Goal: Task Accomplishment & Management: Complete application form

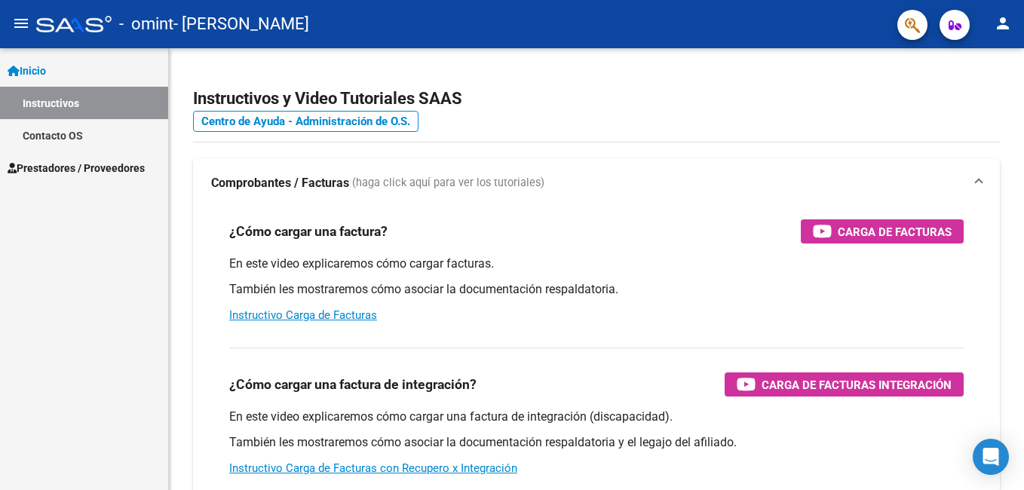
click at [63, 173] on span "Prestadores / Proveedores" at bounding box center [76, 168] width 137 height 17
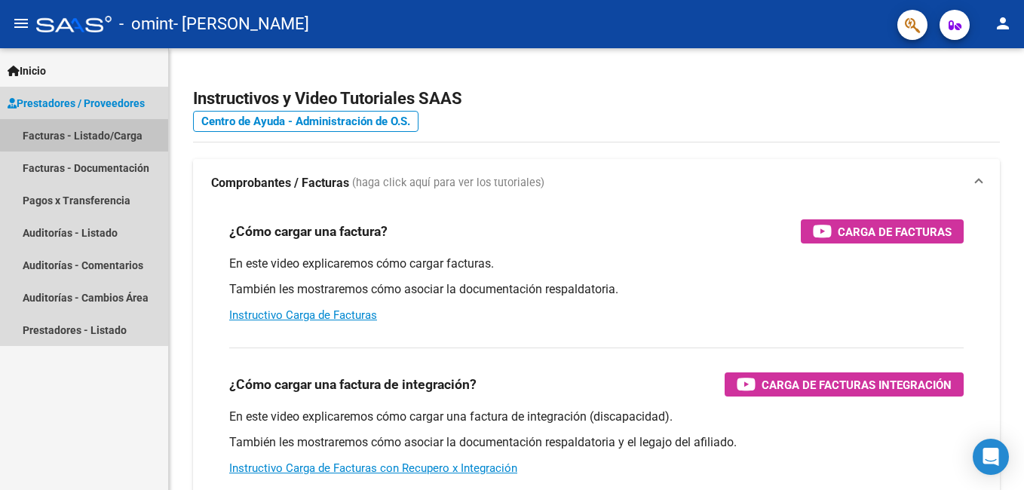
click at [96, 131] on link "Facturas - Listado/Carga" at bounding box center [84, 135] width 168 height 32
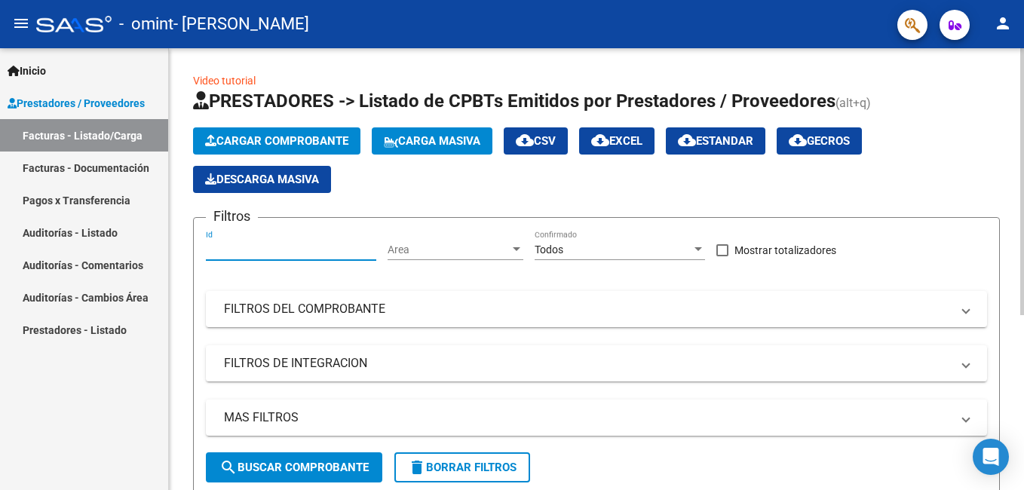
click at [339, 244] on input "Id" at bounding box center [291, 250] width 170 height 13
click at [520, 251] on div at bounding box center [517, 249] width 8 height 4
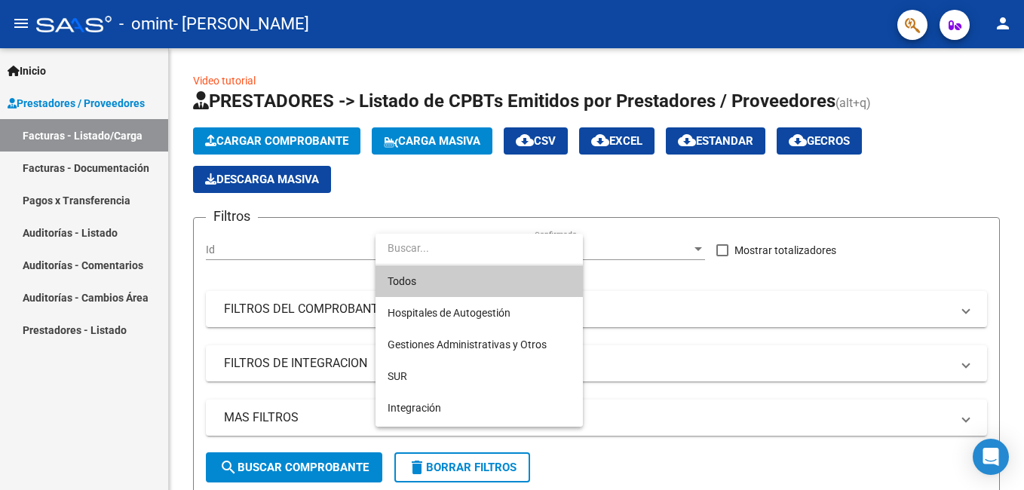
click at [770, 279] on div at bounding box center [512, 245] width 1024 height 490
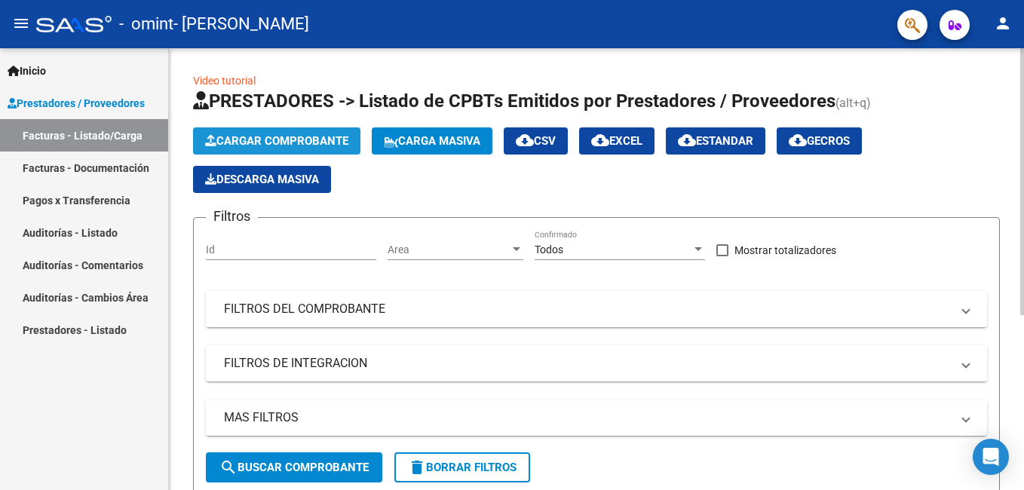
click at [301, 139] on span "Cargar Comprobante" at bounding box center [276, 141] width 143 height 14
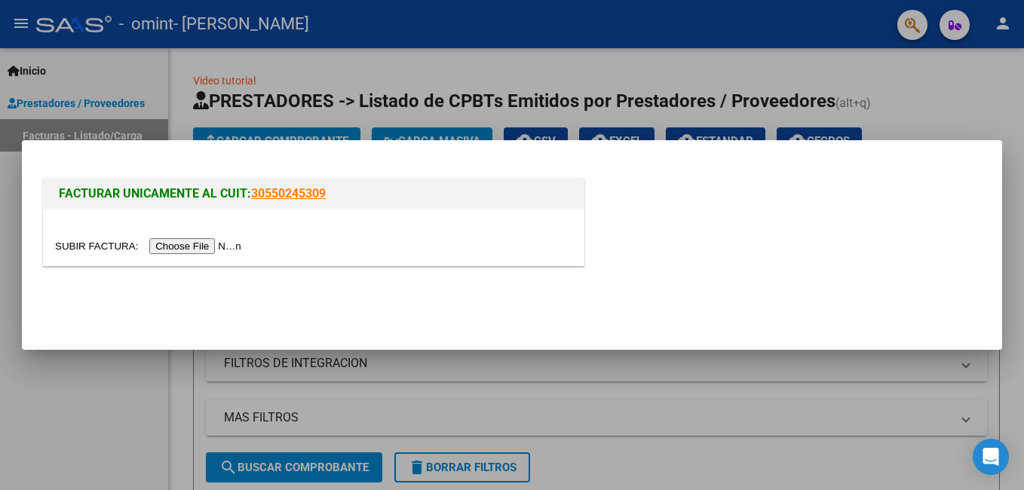
click at [192, 248] on input "file" at bounding box center [150, 246] width 191 height 16
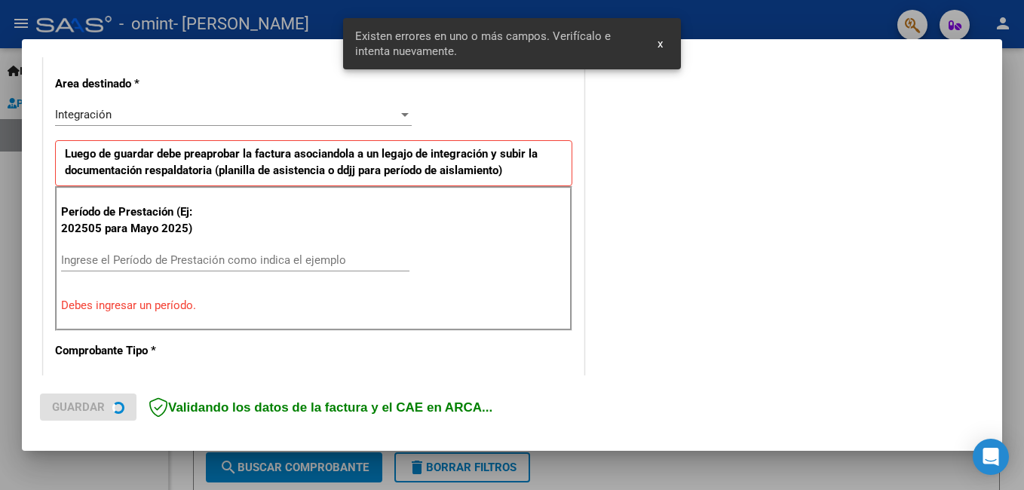
scroll to position [367, 0]
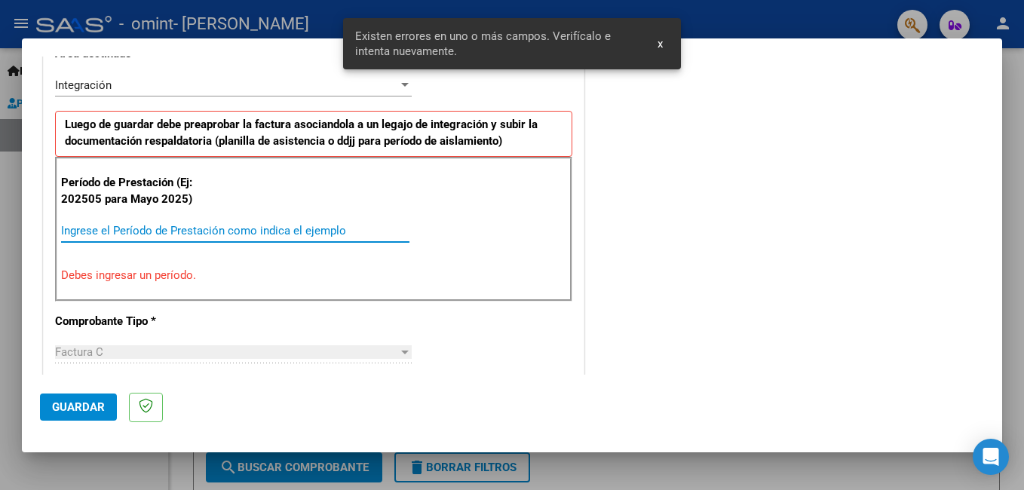
click at [238, 232] on input "Ingrese el Período de Prestación como indica el ejemplo" at bounding box center [235, 231] width 349 height 14
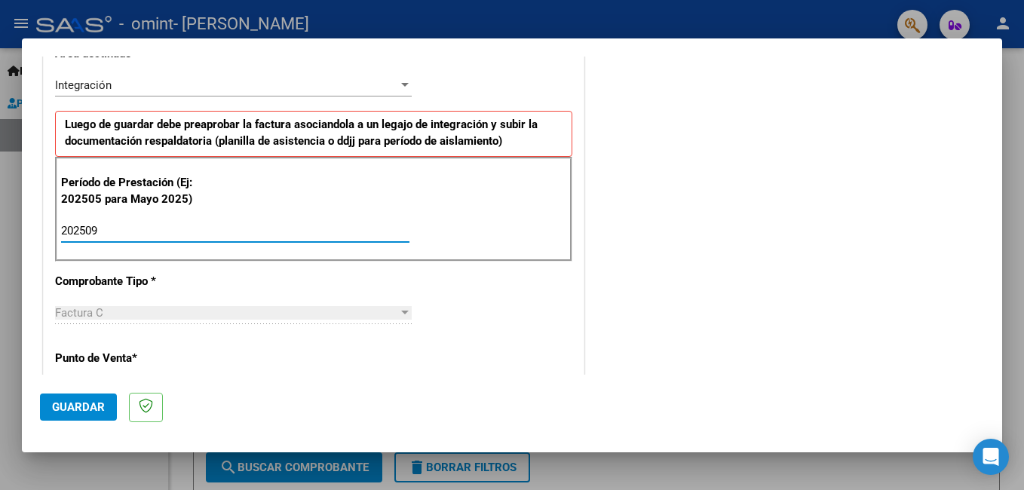
type input "202509"
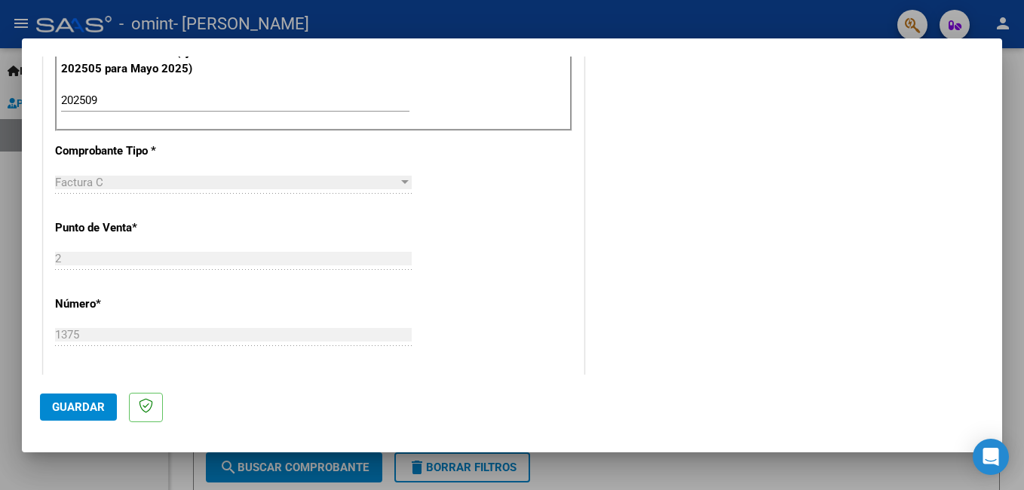
scroll to position [501, 0]
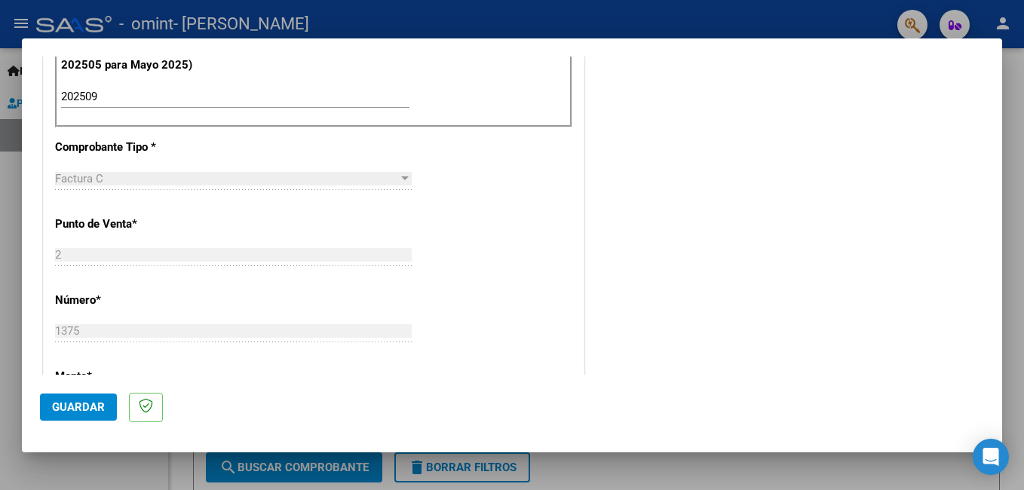
click at [403, 177] on div at bounding box center [405, 179] width 8 height 4
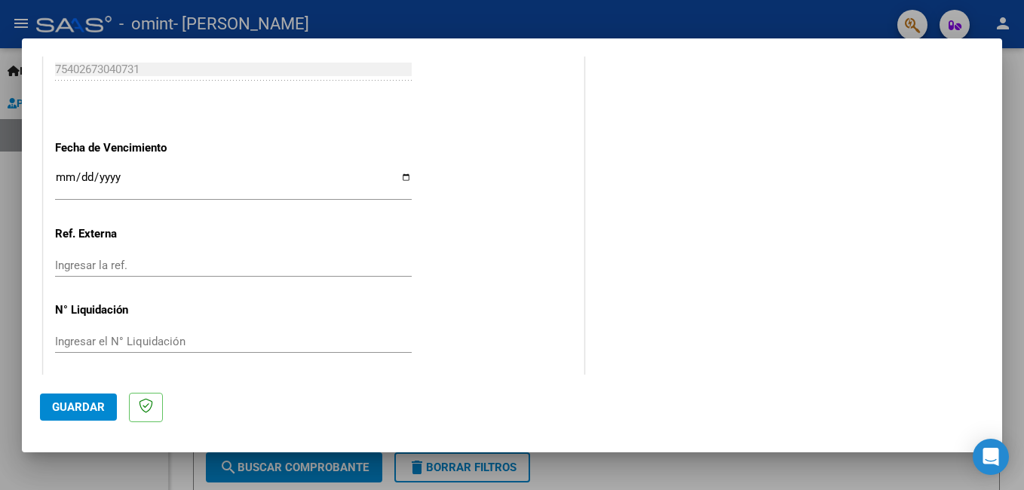
scroll to position [1009, 0]
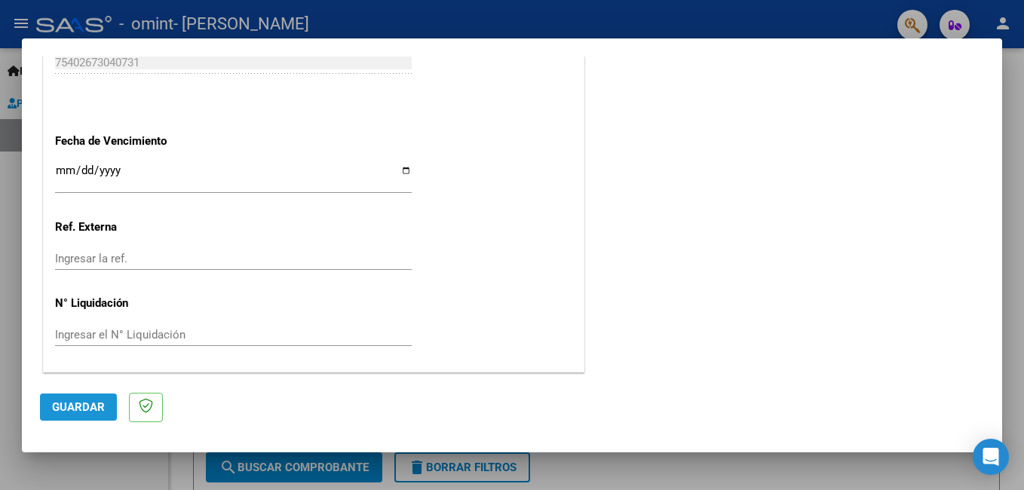
click at [75, 404] on span "Guardar" at bounding box center [78, 408] width 53 height 14
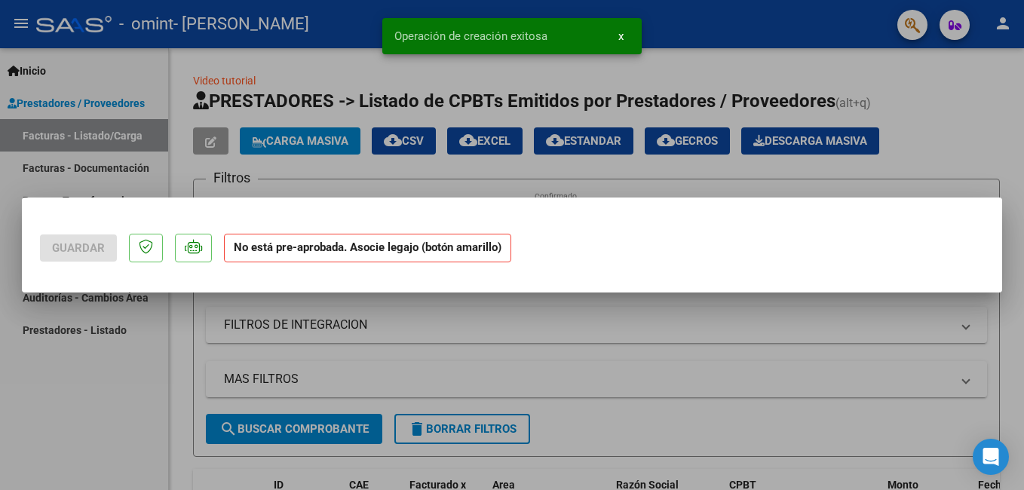
scroll to position [0, 0]
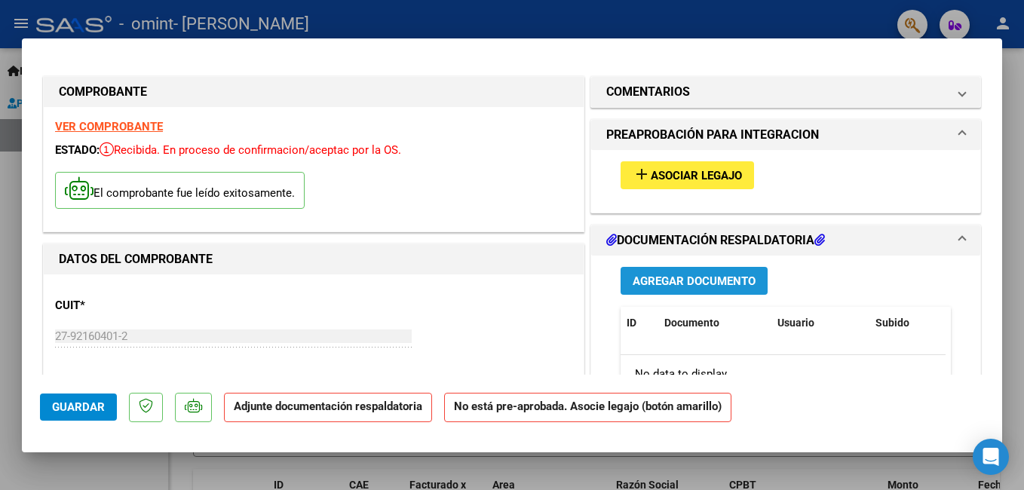
click at [686, 278] on span "Agregar Documento" at bounding box center [694, 282] width 123 height 14
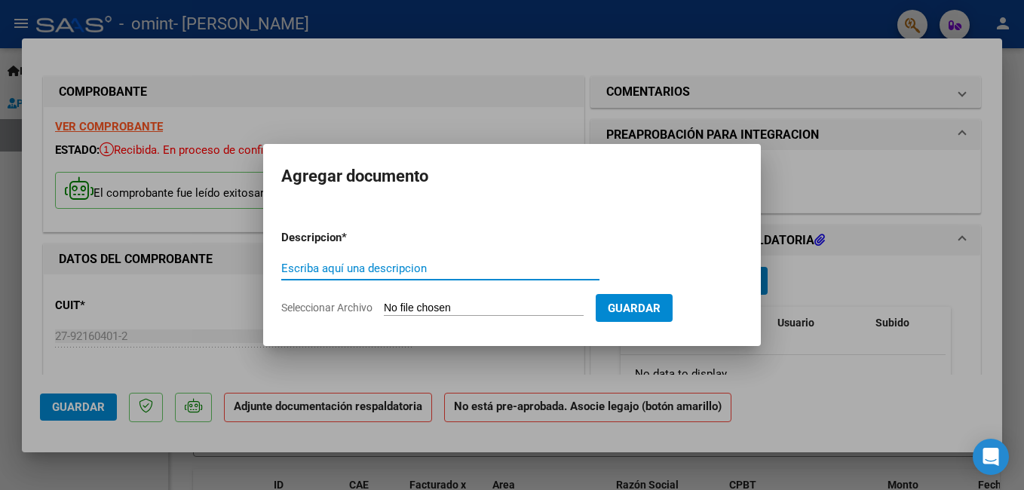
click at [330, 269] on input "Escriba aquí una descripcion" at bounding box center [440, 269] width 318 height 14
type input "Planilla de asistencia"
click at [417, 306] on input "Seleccionar Archivo" at bounding box center [484, 309] width 200 height 14
type input "C:\fakepath\Planilla [PERSON_NAME] 0925.pdf"
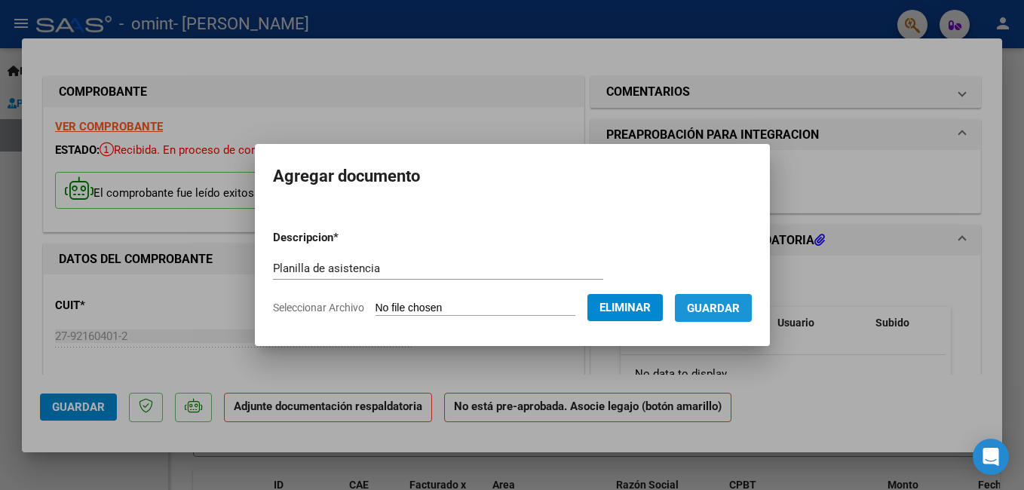
click at [714, 318] on button "Guardar" at bounding box center [713, 308] width 77 height 28
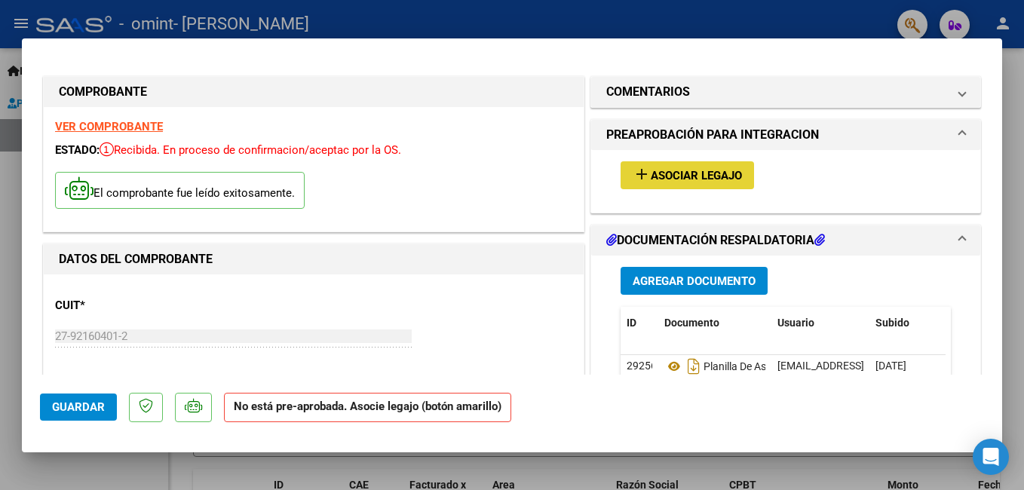
click at [691, 174] on span "Asociar Legajo" at bounding box center [696, 176] width 91 height 14
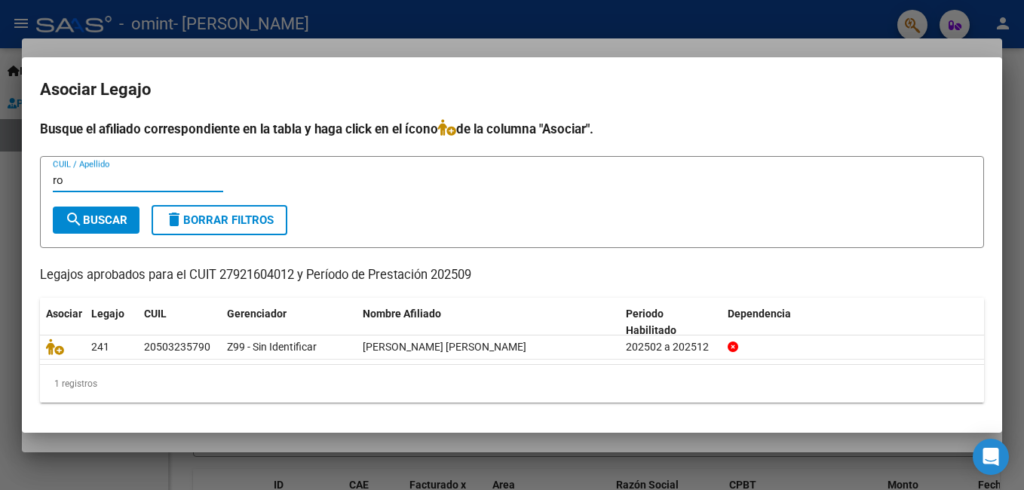
type input "r"
type input "20503235790"
click at [469, 214] on form "20503235790 CUIL / Apellido search Buscar delete Borrar Filtros" at bounding box center [512, 202] width 945 height 93
click at [107, 223] on span "search Buscar" at bounding box center [96, 220] width 63 height 14
click at [195, 465] on div at bounding box center [512, 245] width 1024 height 490
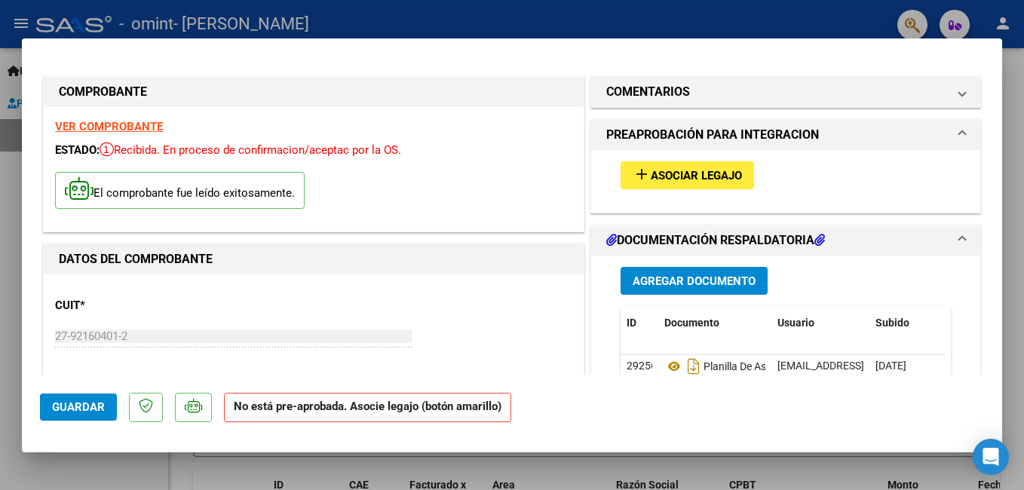
click at [72, 406] on span "Guardar" at bounding box center [78, 408] width 53 height 14
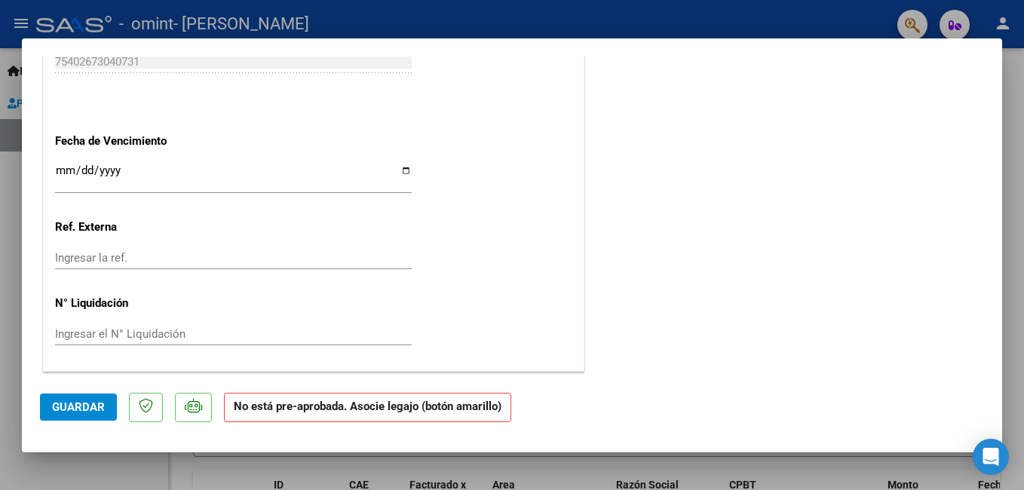
scroll to position [992, 0]
click at [86, 407] on span "Guardar" at bounding box center [78, 408] width 53 height 14
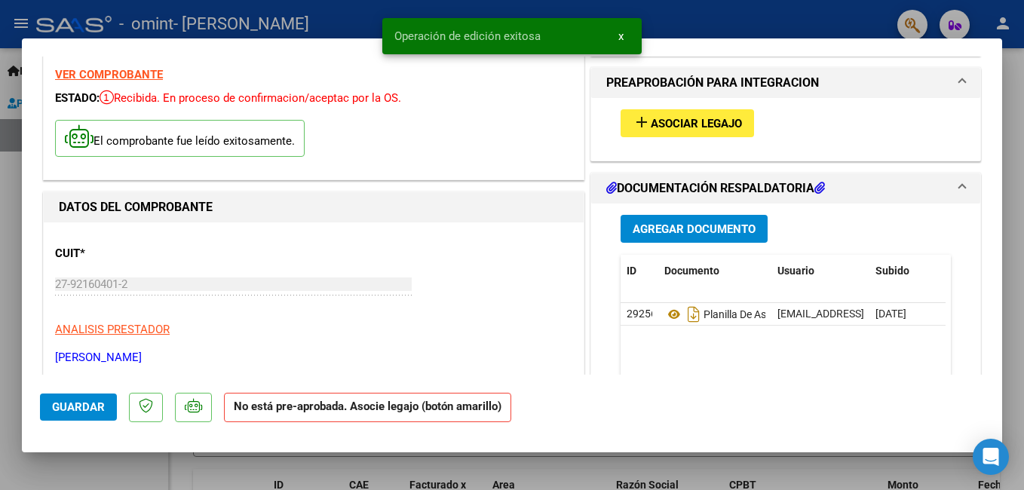
scroll to position [0, 0]
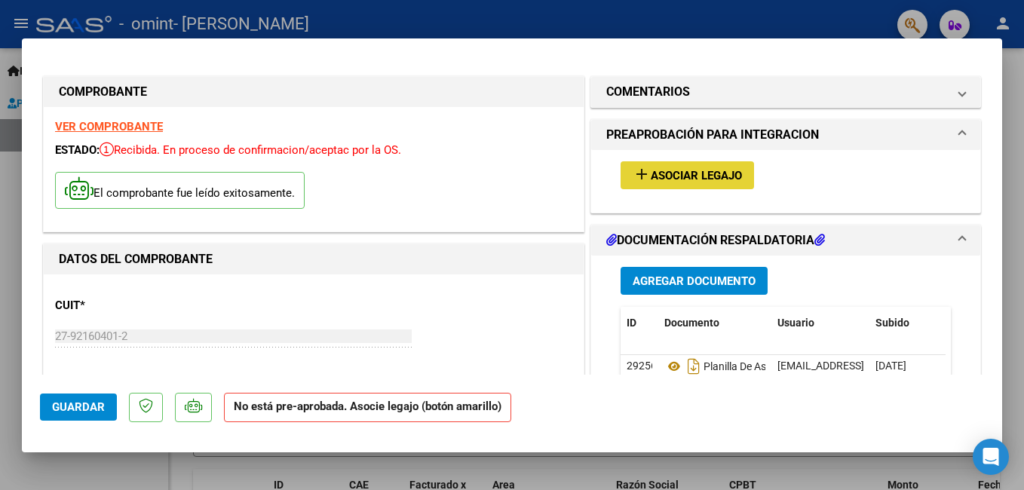
click at [680, 177] on span "Asociar Legajo" at bounding box center [696, 176] width 91 height 14
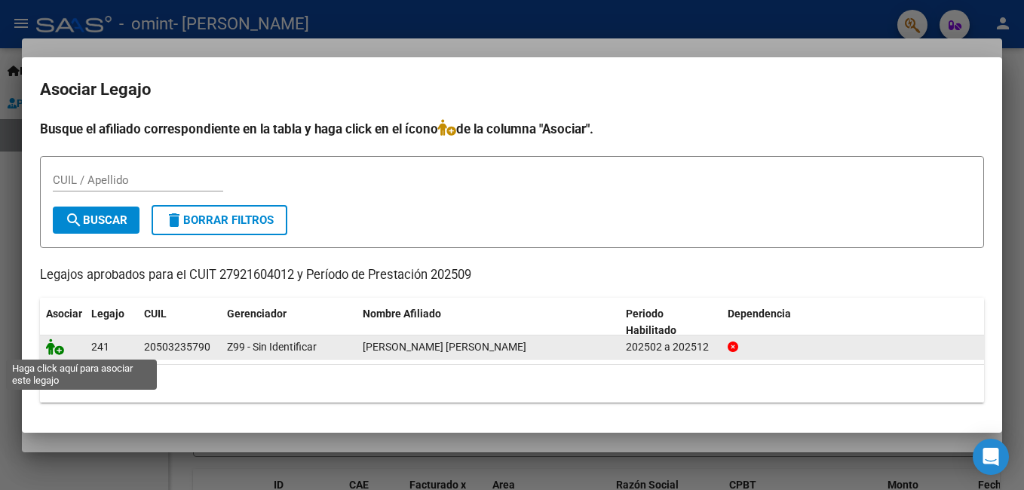
click at [58, 344] on icon at bounding box center [55, 347] width 18 height 17
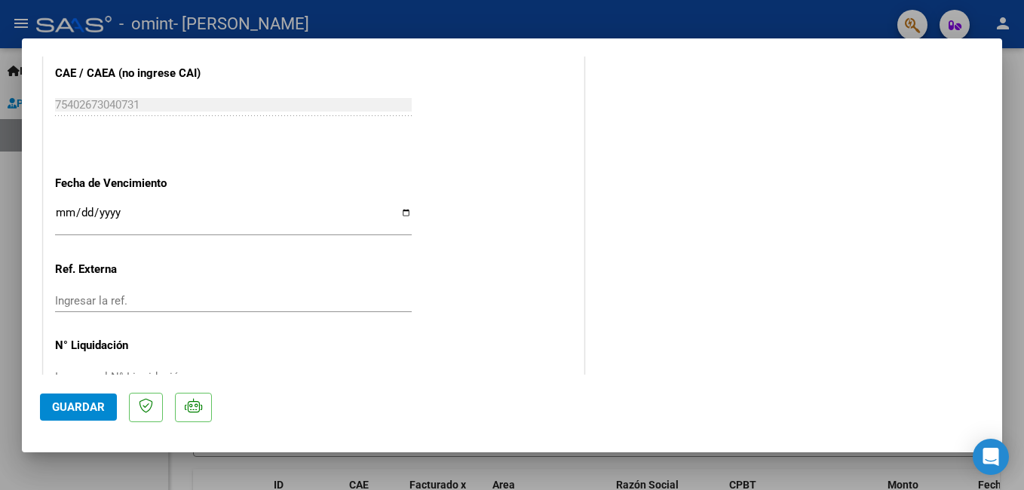
scroll to position [1031, 0]
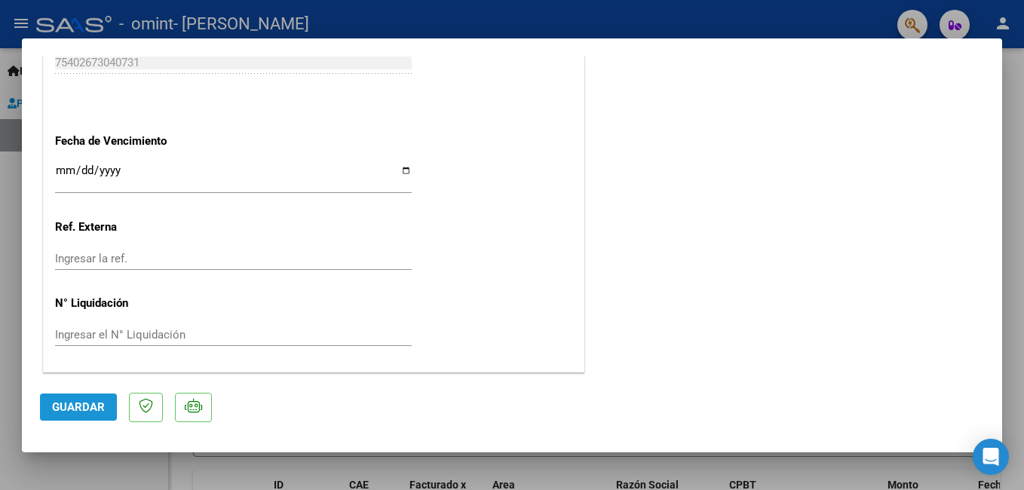
click at [66, 410] on span "Guardar" at bounding box center [78, 408] width 53 height 14
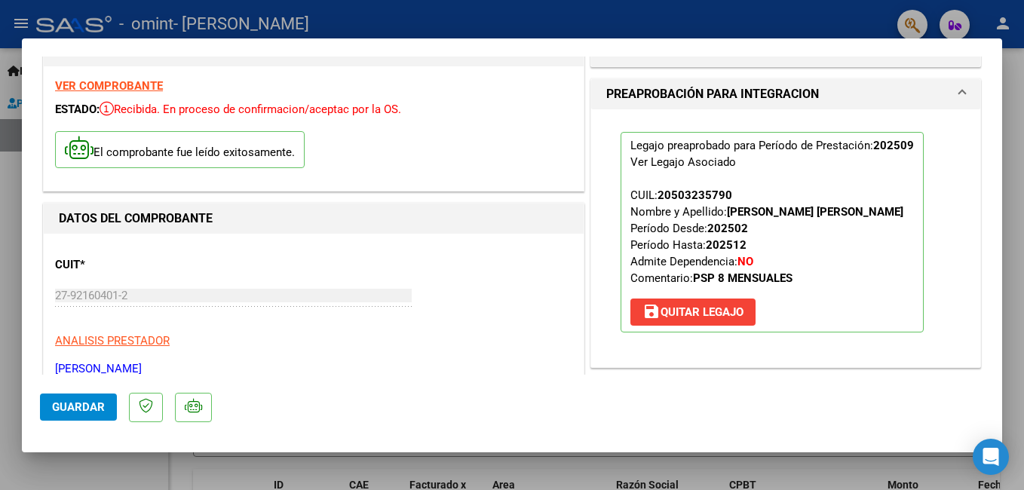
scroll to position [0, 0]
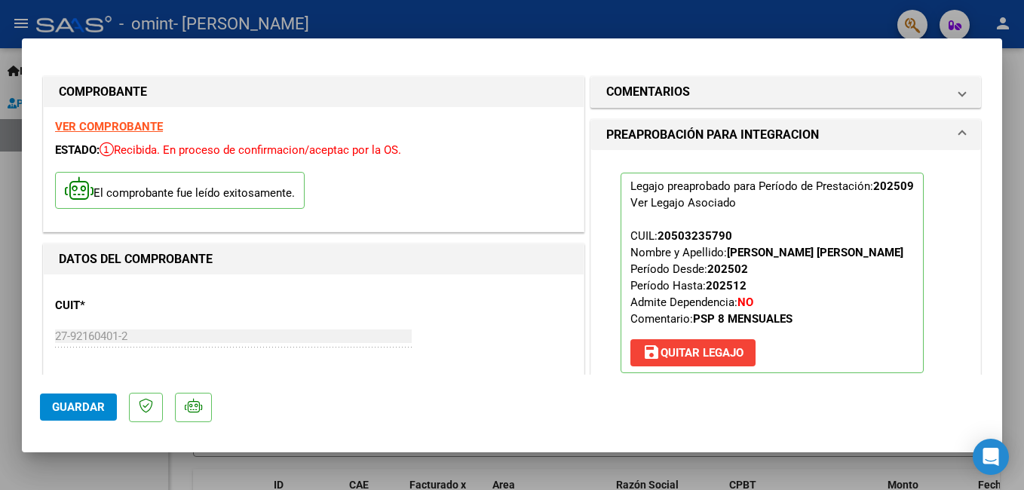
click at [1017, 102] on div at bounding box center [512, 245] width 1024 height 490
type input "$ 0,00"
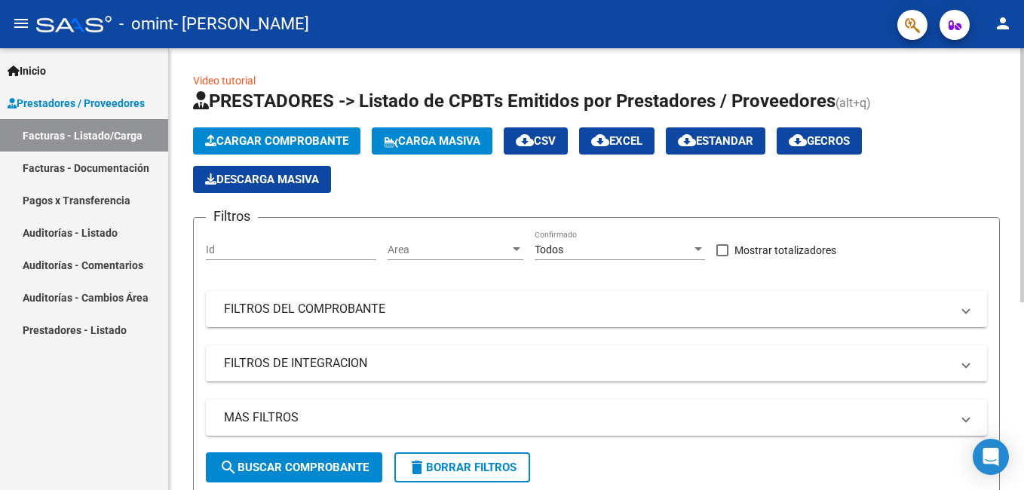
scroll to position [327, 0]
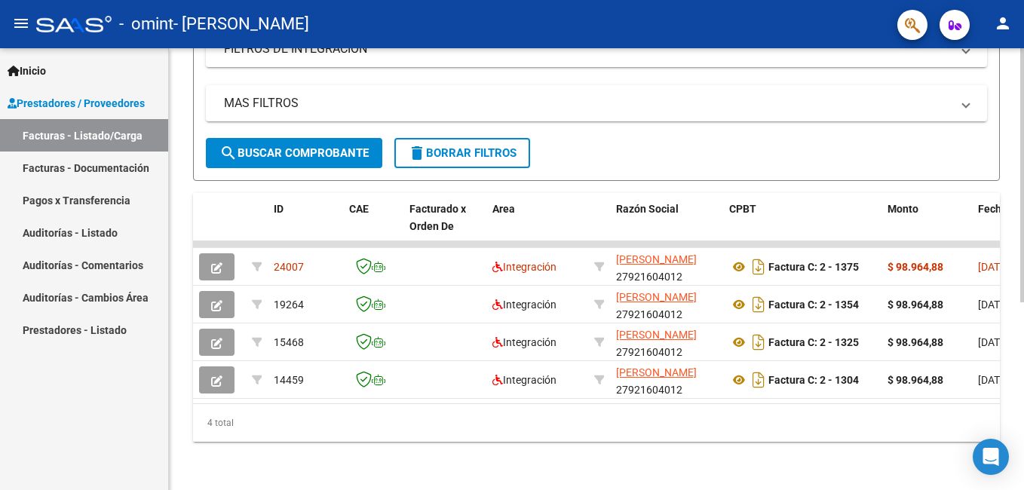
click at [1021, 353] on div at bounding box center [1023, 269] width 4 height 442
click at [602, 404] on datatable-body "24007 Integración [PERSON_NAME] 27921604012 Factura C: 2 - 1375 $ 98.964,88 [DA…" at bounding box center [596, 322] width 807 height 162
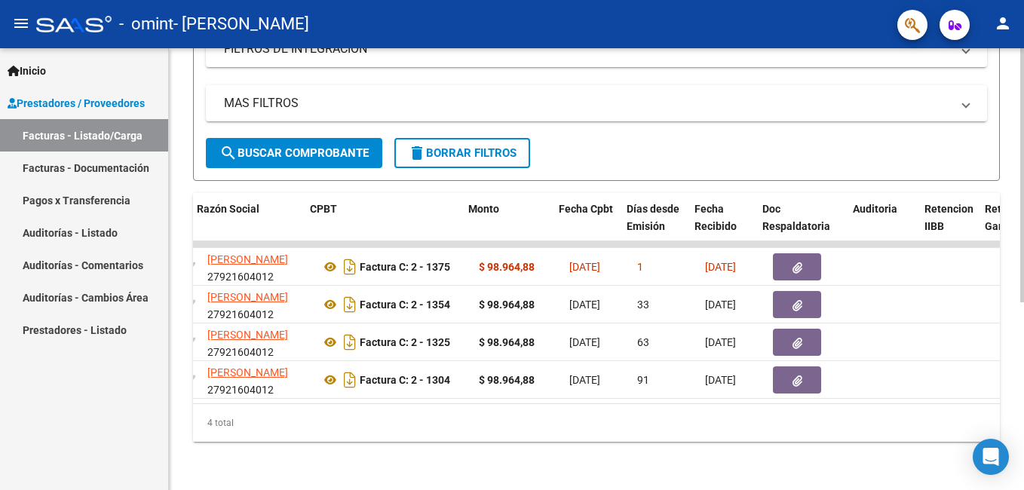
scroll to position [0, 422]
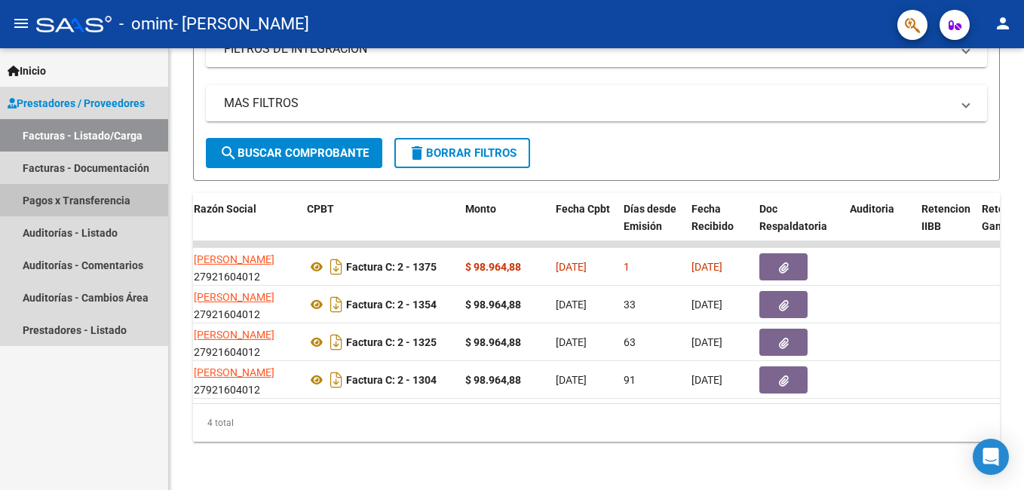
click at [81, 203] on link "Pagos x Transferencia" at bounding box center [84, 200] width 168 height 32
